Goal: Information Seeking & Learning: Learn about a topic

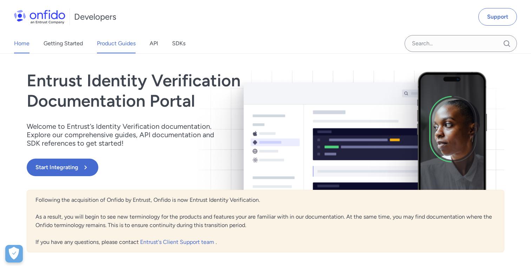
click at [113, 45] on link "Product Guides" at bounding box center [116, 44] width 39 height 20
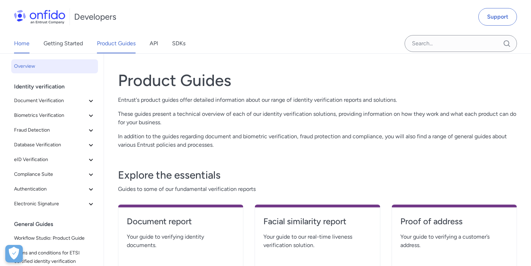
click at [25, 43] on link "Home" at bounding box center [21, 44] width 15 height 20
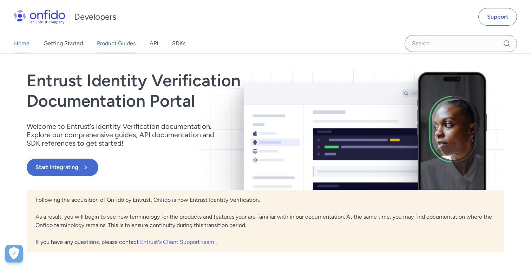
click at [126, 39] on link "Product Guides" at bounding box center [116, 44] width 39 height 20
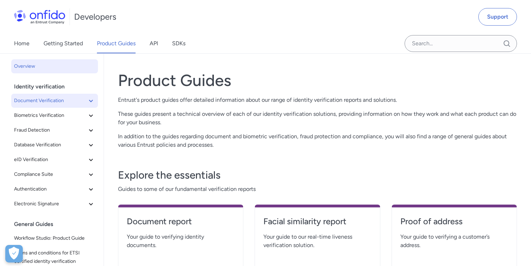
click at [88, 98] on icon at bounding box center [91, 101] width 8 height 8
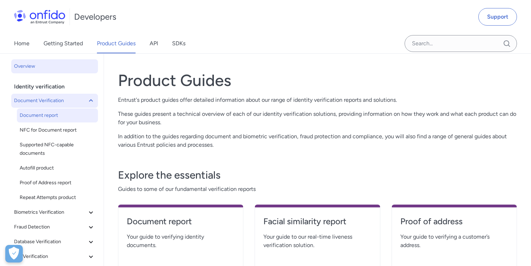
click at [54, 114] on span "Document report" at bounding box center [58, 115] width 76 height 8
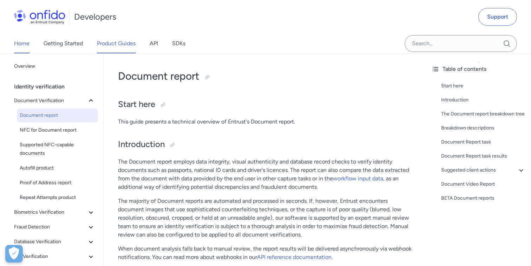
click at [22, 45] on link "Home" at bounding box center [21, 44] width 15 height 20
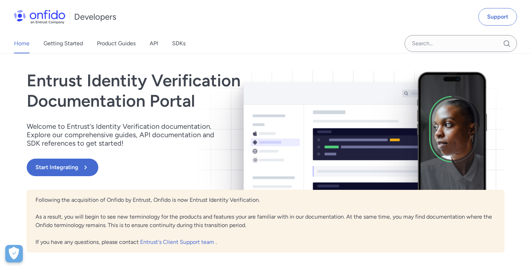
click at [159, 40] on div "Home Getting Started Product Guides API SDKs" at bounding box center [107, 44] width 214 height 20
click at [154, 44] on link "API" at bounding box center [154, 44] width 8 height 20
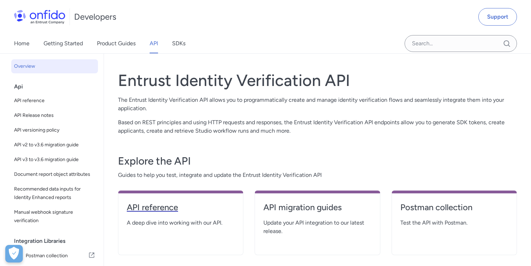
click at [169, 205] on h4 "API reference" at bounding box center [181, 207] width 108 height 11
select select "http"
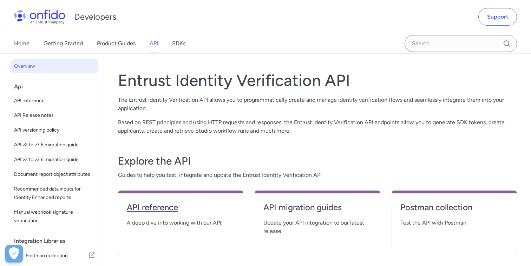
select select "http"
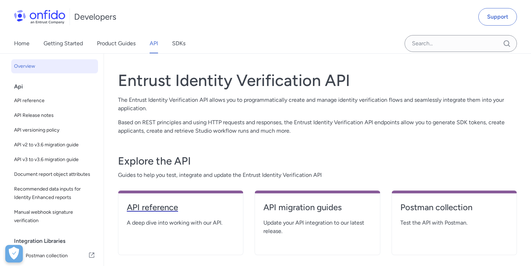
select select "http"
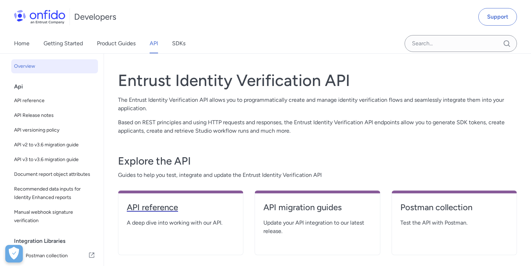
select select "http"
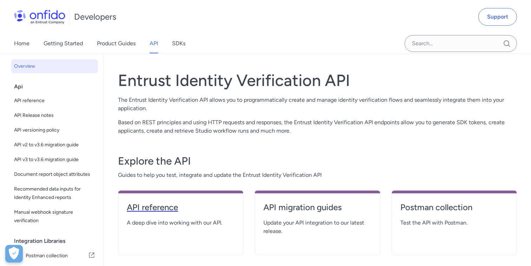
select select "http"
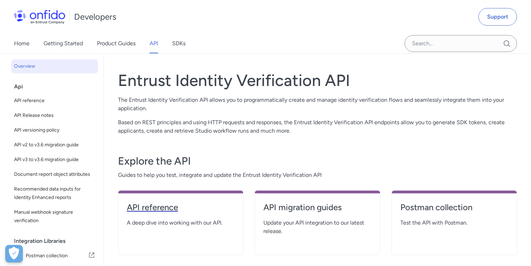
select select "http"
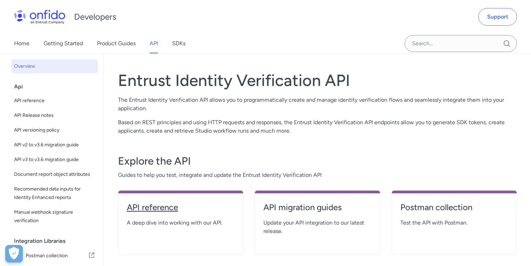
select select "http"
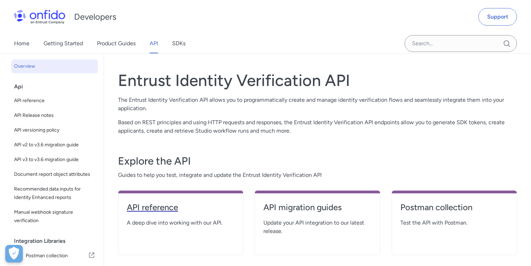
select select "http"
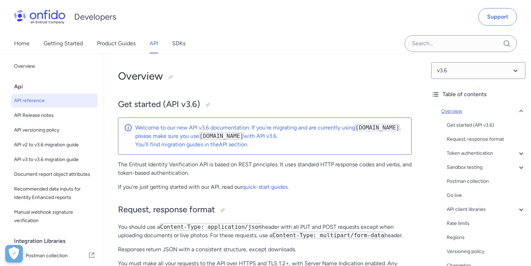
click at [519, 111] on icon at bounding box center [521, 111] width 8 height 8
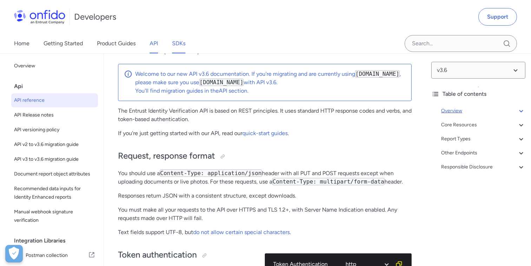
click at [186, 42] on link "SDKs" at bounding box center [178, 44] width 13 height 20
